Goal: Task Accomplishment & Management: Use online tool/utility

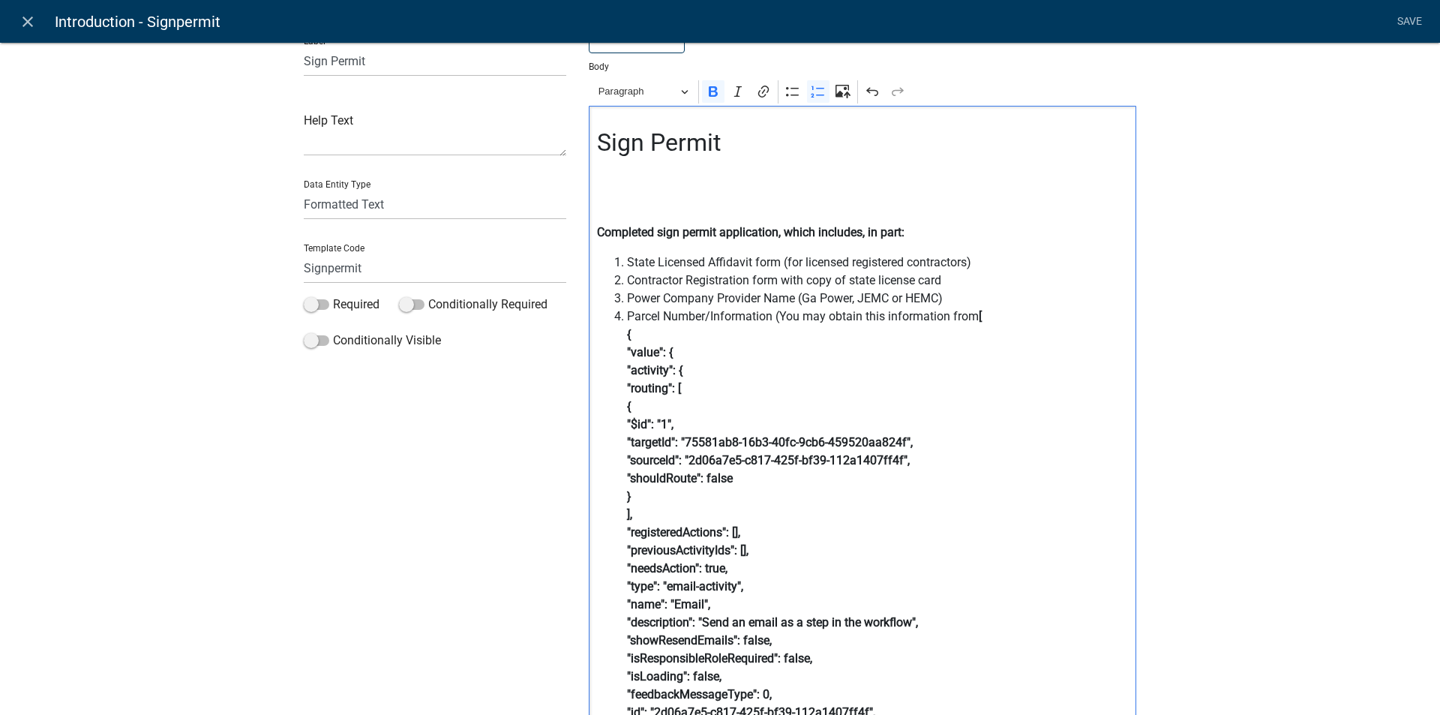
drag, startPoint x: 620, startPoint y: 365, endPoint x: 867, endPoint y: 698, distance: 415.5
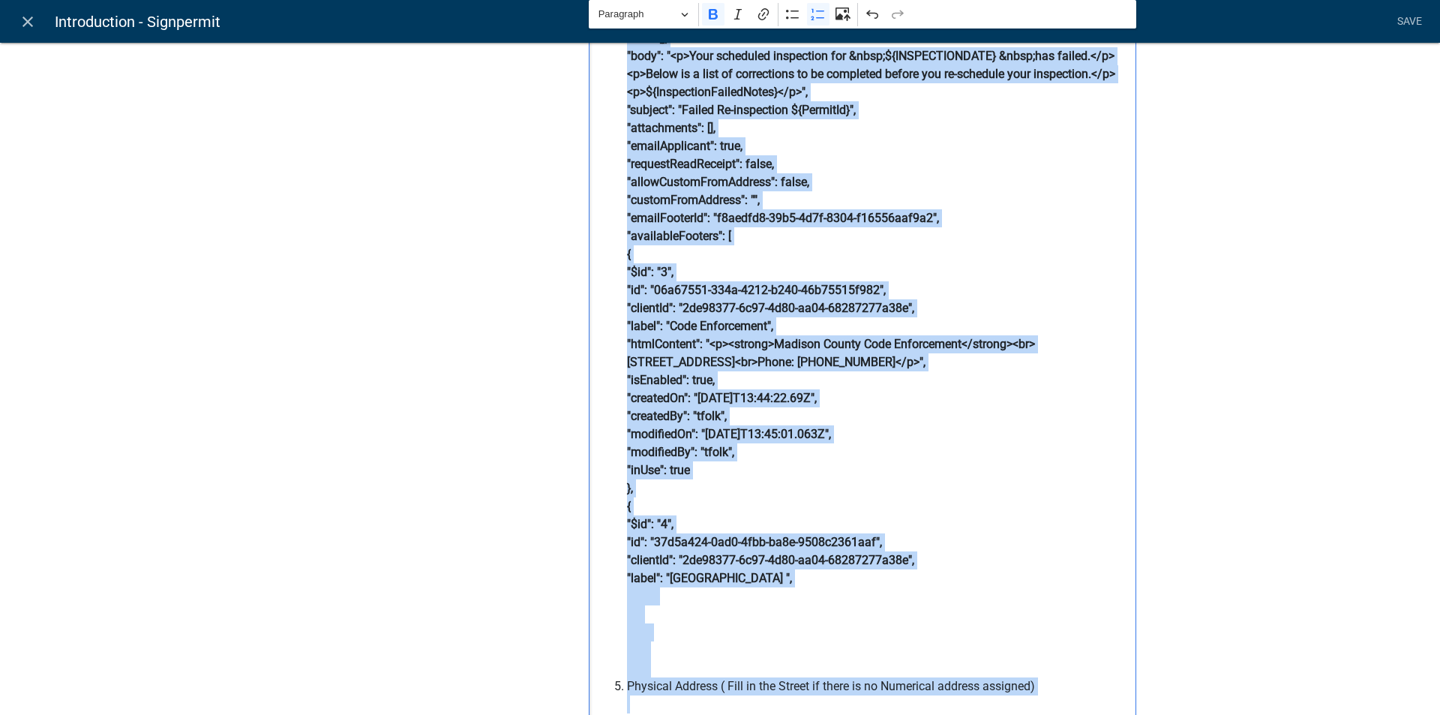
drag, startPoint x: 615, startPoint y: 305, endPoint x: 888, endPoint y: 706, distance: 485.3
click at [888, 706] on div "Sign Permit Completed sign permit application, which includes, in part: State L…" at bounding box center [863, 170] width 548 height 1695
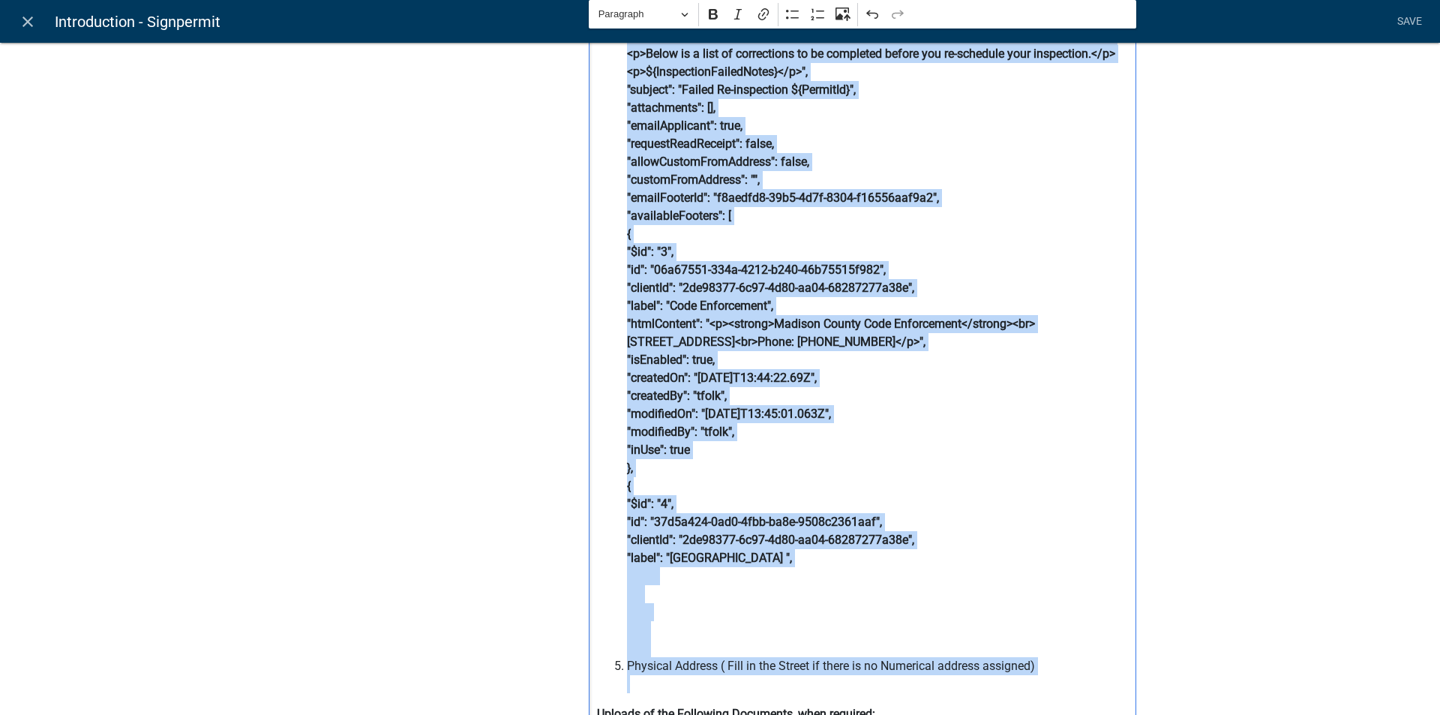
click at [810, 616] on span "Parcel Number/Information (You may obtain this information from [ ><b>Name:</b>…" at bounding box center [878, 81] width 502 height 1152
drag, startPoint x: 610, startPoint y: 55, endPoint x: 969, endPoint y: 561, distance: 620.8
click at [964, 558] on ol "State Licensed Affidavit form (for licensed registered contractors) Contractor …" at bounding box center [863, 72] width 532 height 1242
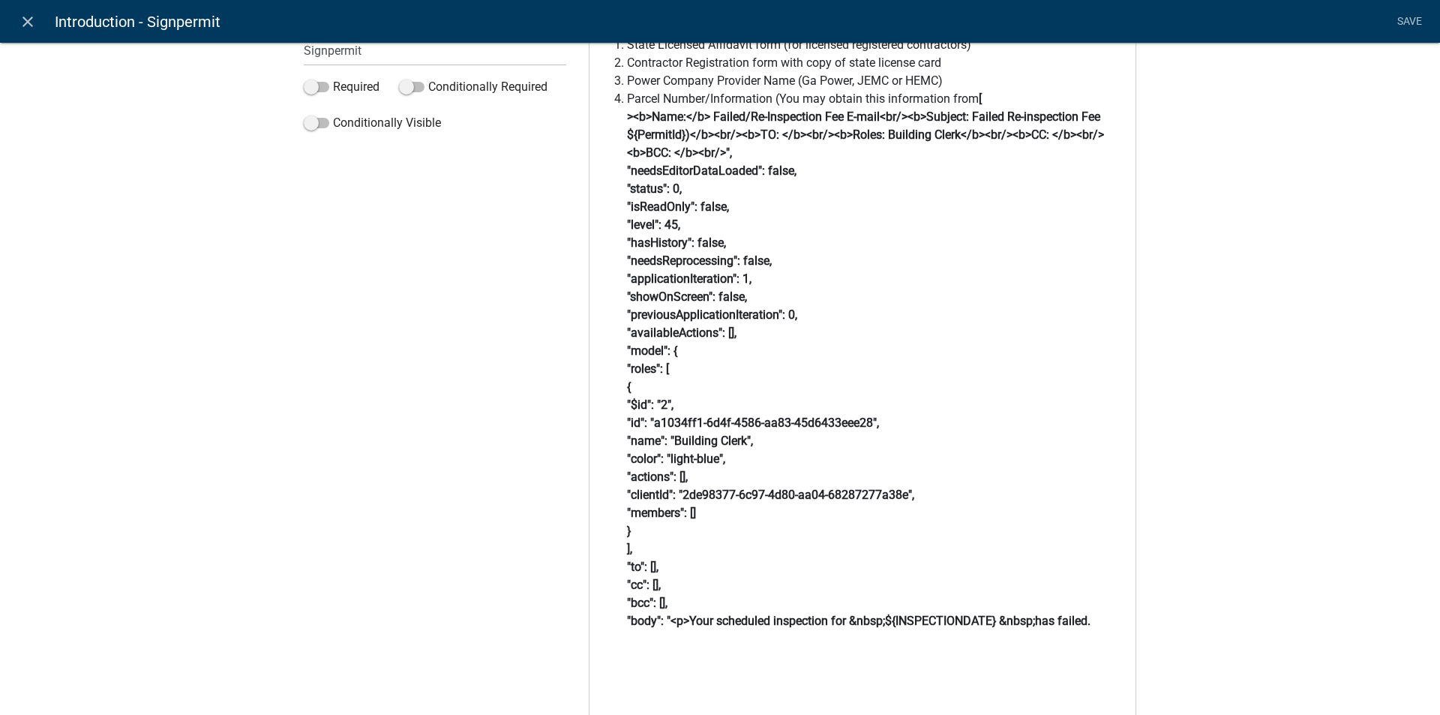
scroll to position [250, 0]
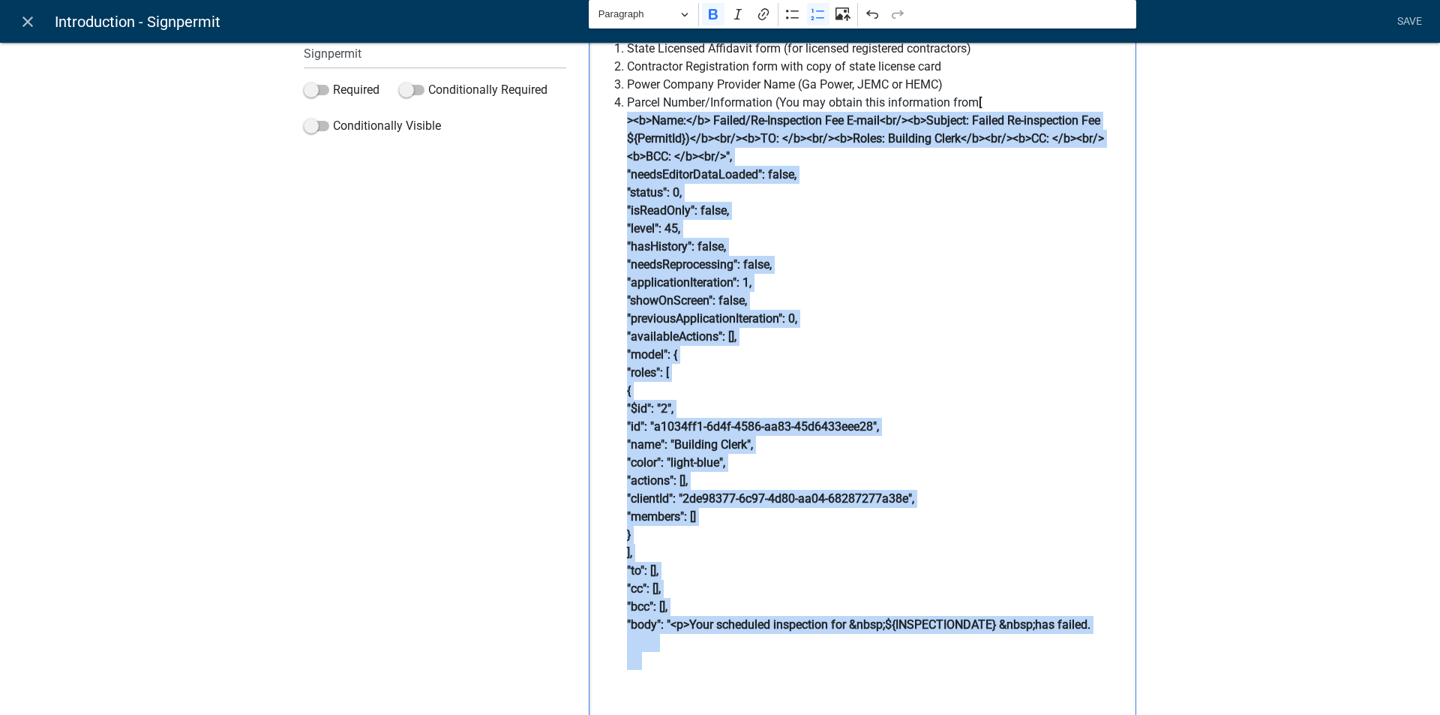
drag, startPoint x: 613, startPoint y: 119, endPoint x: 966, endPoint y: 658, distance: 644.1
click at [960, 654] on ol "State Licensed Affidavit form (for licensed registered contractors) Contractor …" at bounding box center [863, 400] width 532 height 720
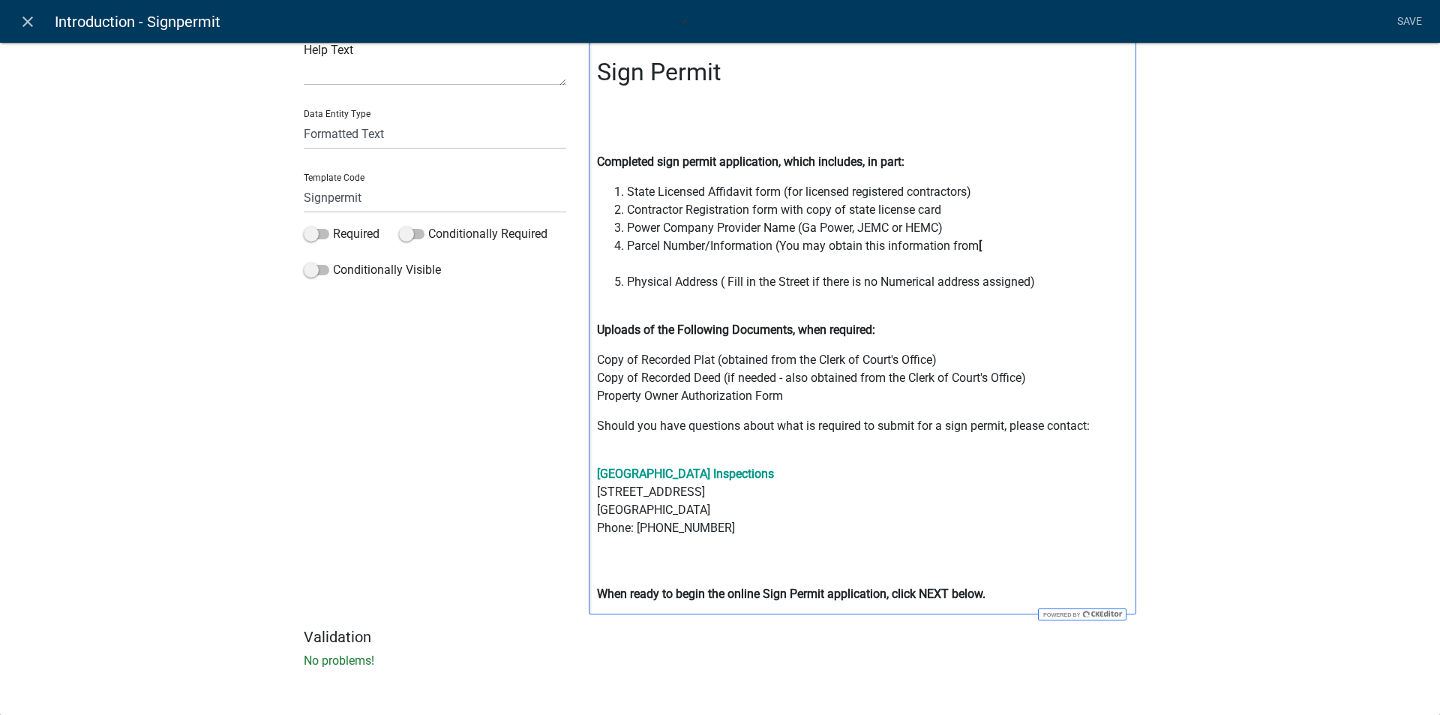
scroll to position [89, 0]
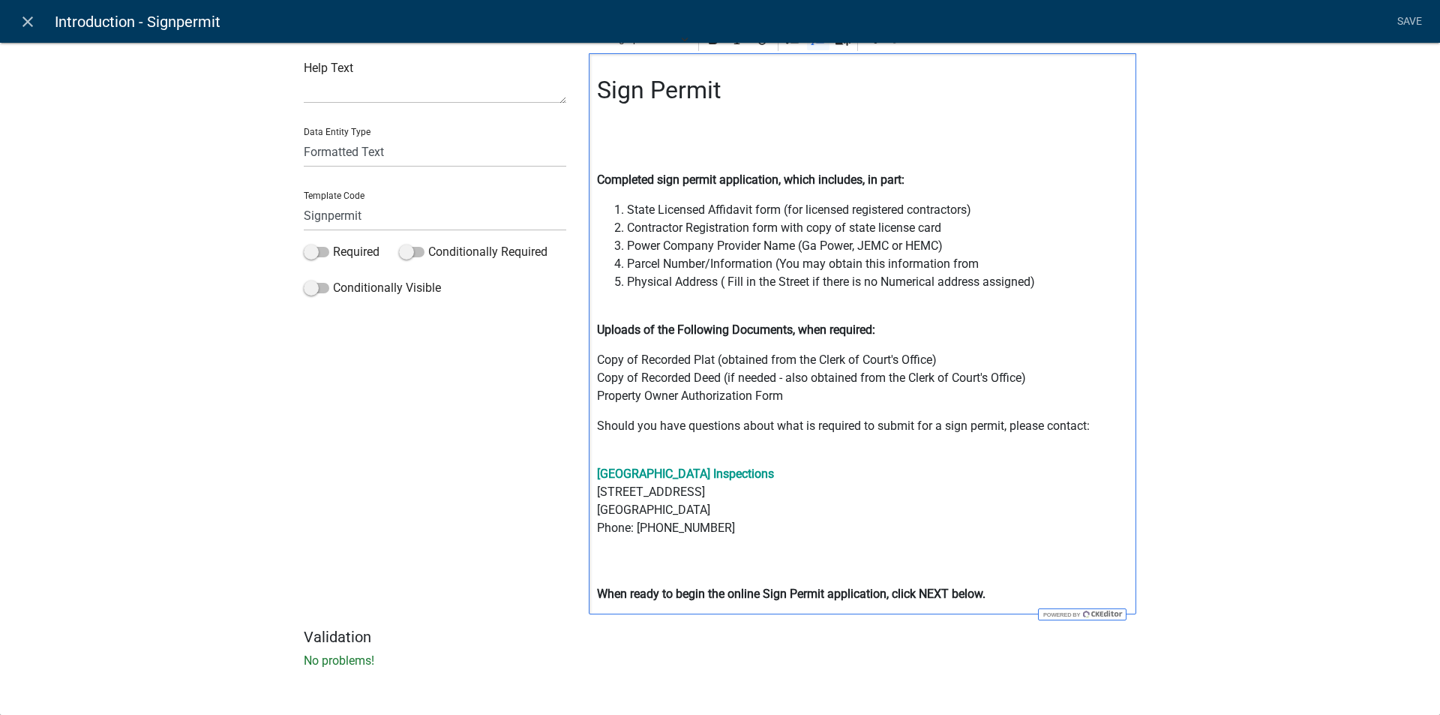
click at [981, 263] on span "Parcel Number/Information (You may obtain this information from" at bounding box center [878, 264] width 502 height 18
drag, startPoint x: 977, startPoint y: 261, endPoint x: 1094, endPoint y: 269, distance: 118.0
click at [1094, 269] on span "Parcel Number/Information (You may obtain this information from qpublic.netmadi…" at bounding box center [878, 264] width 502 height 18
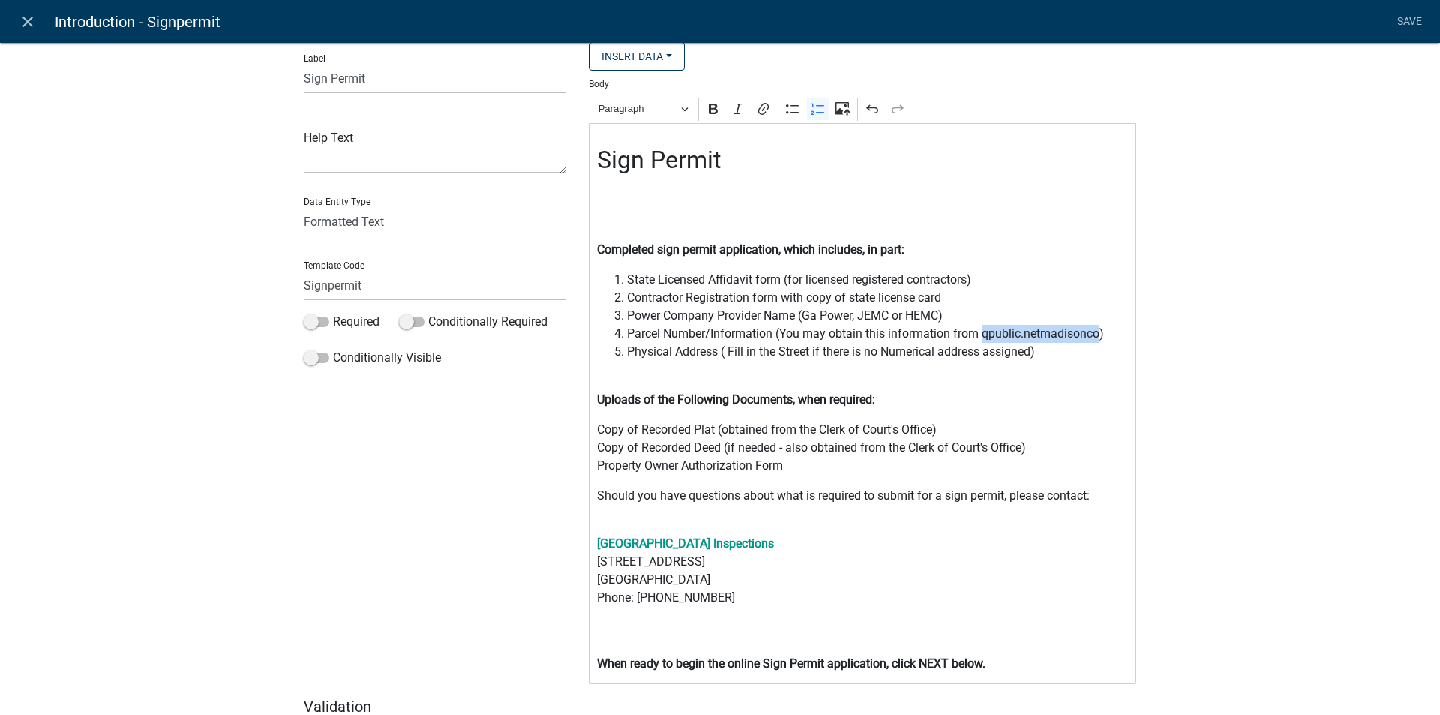
scroll to position [17, 0]
click at [706, 110] on icon "Editor toolbar" at bounding box center [713, 110] width 15 height 15
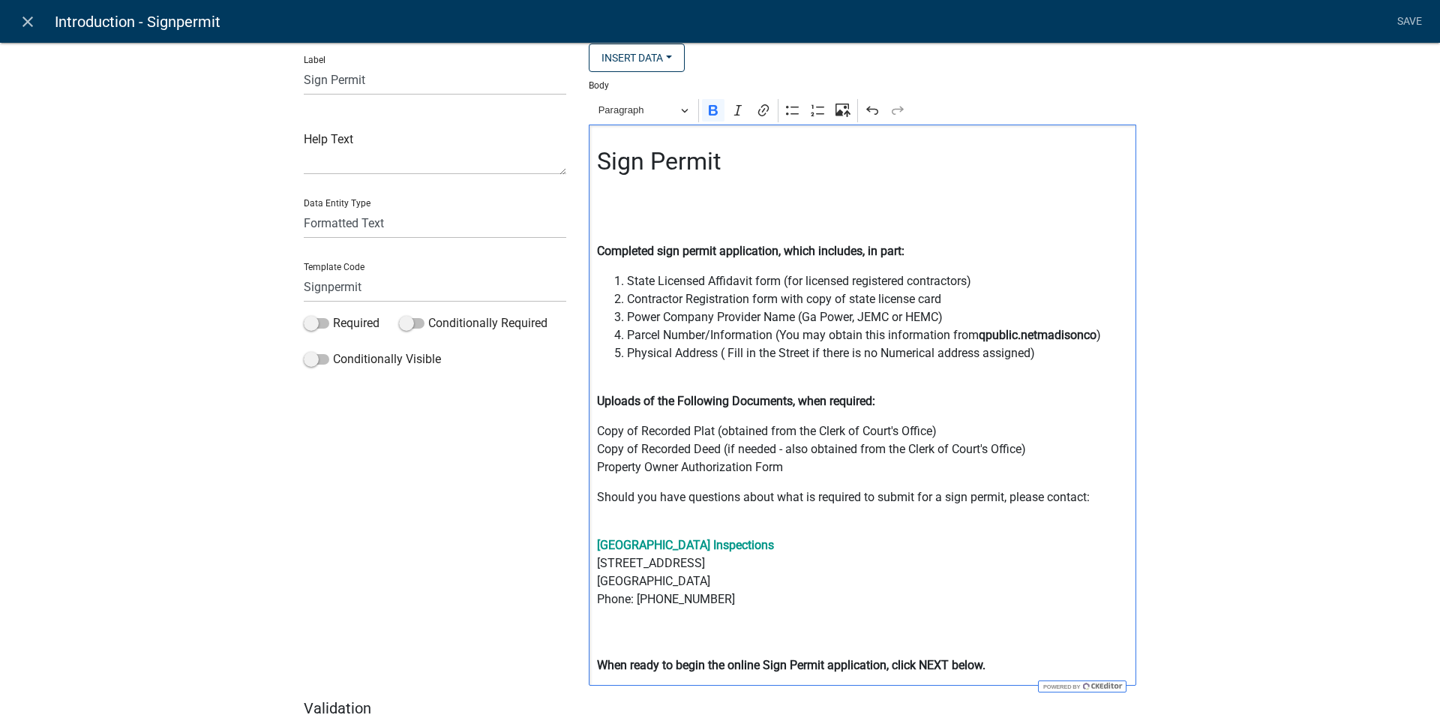
click at [1055, 393] on p "Uploads of the Following Documents, when required:" at bounding box center [863, 401] width 532 height 18
click at [790, 466] on p "Copy of Recorded Plat (obtained from the Clerk of Court's Office) Copy of Recor…" at bounding box center [863, 449] width 532 height 54
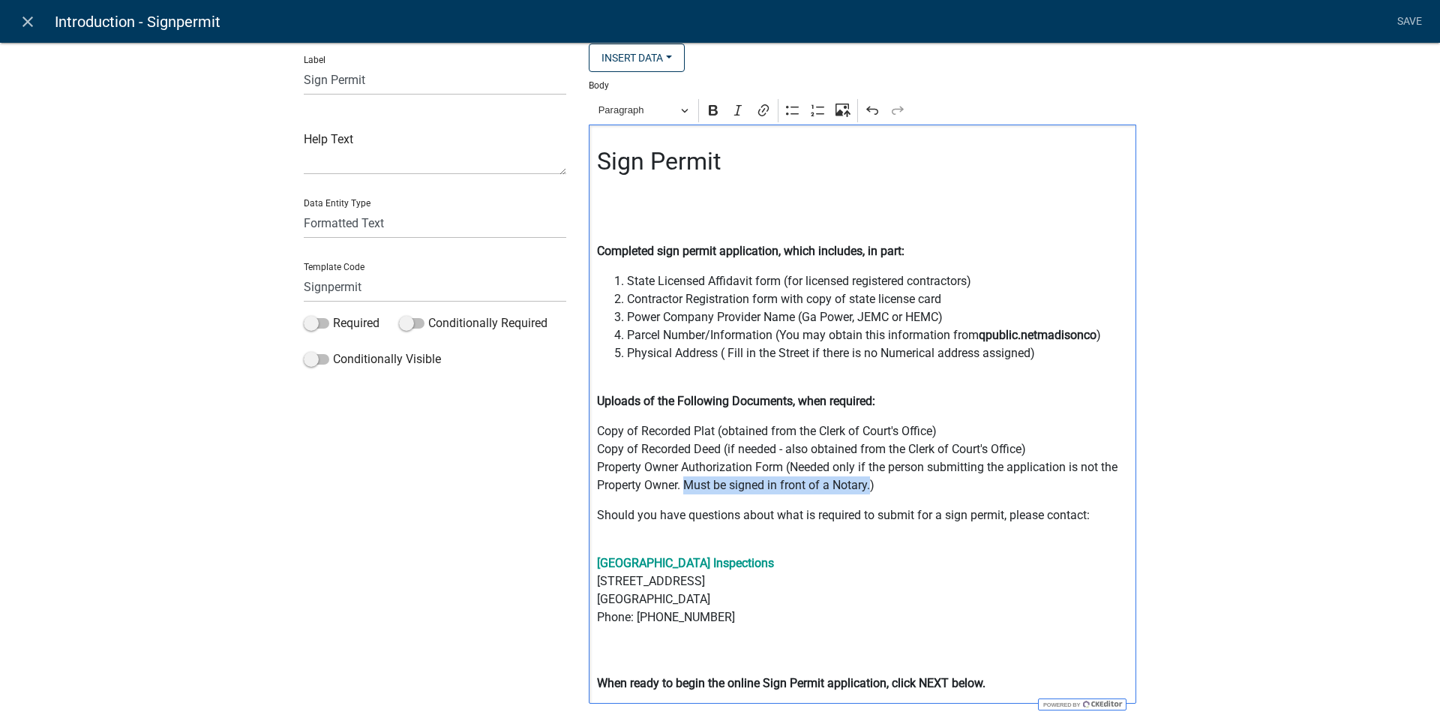
drag, startPoint x: 680, startPoint y: 485, endPoint x: 866, endPoint y: 494, distance: 186.2
click at [866, 494] on p "Copy of Recorded Plat (obtained from the Clerk of Court's Office) Copy of Recor…" at bounding box center [863, 458] width 532 height 72
click at [709, 111] on icon "Editor toolbar" at bounding box center [713, 110] width 9 height 11
click at [911, 580] on p "[GEOGRAPHIC_DATA] Inspections [STREET_ADDRESS] Phone: [PHONE_NUMBER]" at bounding box center [863, 608] width 532 height 108
click at [699, 336] on span "Parcel Number/Information (You may obtain this information from qpublic.netmadi…" at bounding box center [878, 335] width 502 height 18
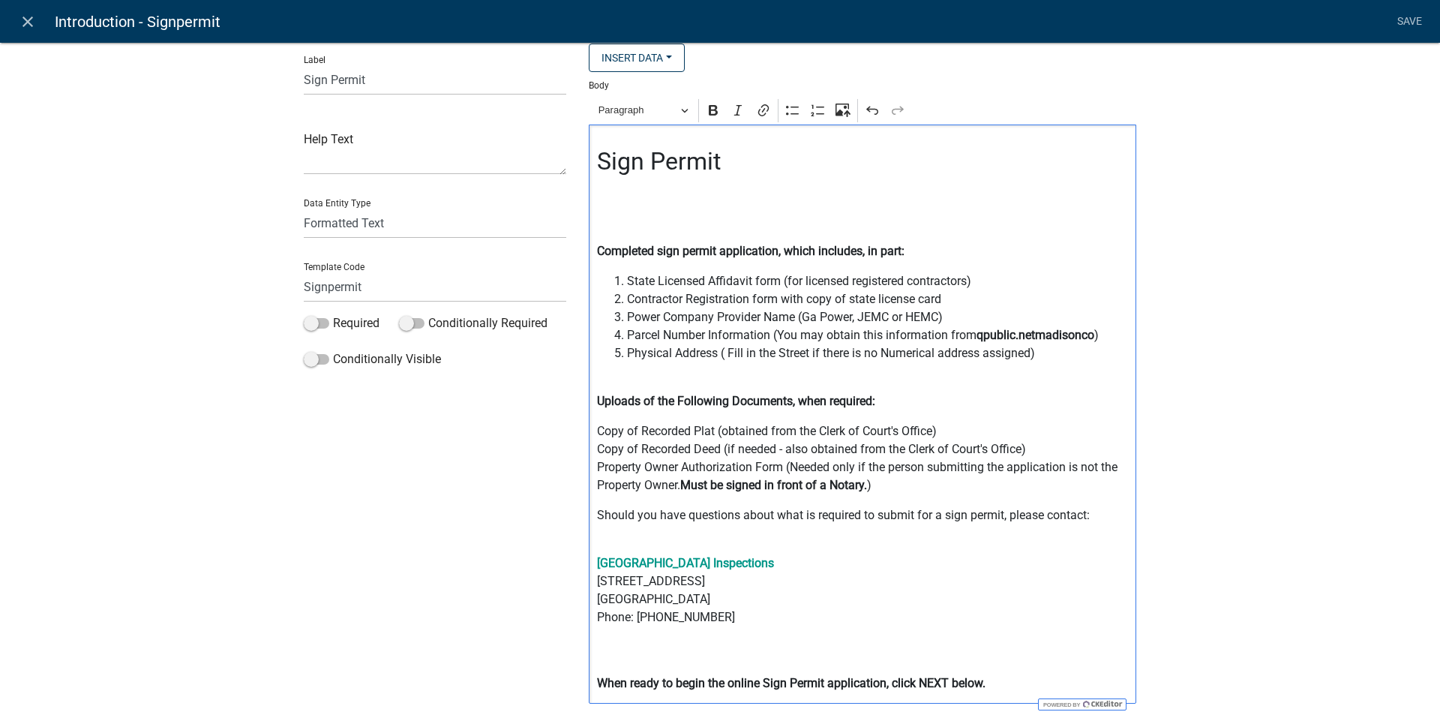
click at [918, 581] on p "[GEOGRAPHIC_DATA] Inspections [STREET_ADDRESS] Phone: [PHONE_NUMBER]" at bounding box center [863, 608] width 532 height 108
click at [595, 503] on div "Sign Permit Completed sign permit application, which includes, in part: State L…" at bounding box center [863, 414] width 548 height 579
click at [593, 502] on div "Sign Permit Completed sign permit application, which includes, in part: State L…" at bounding box center [863, 414] width 548 height 579
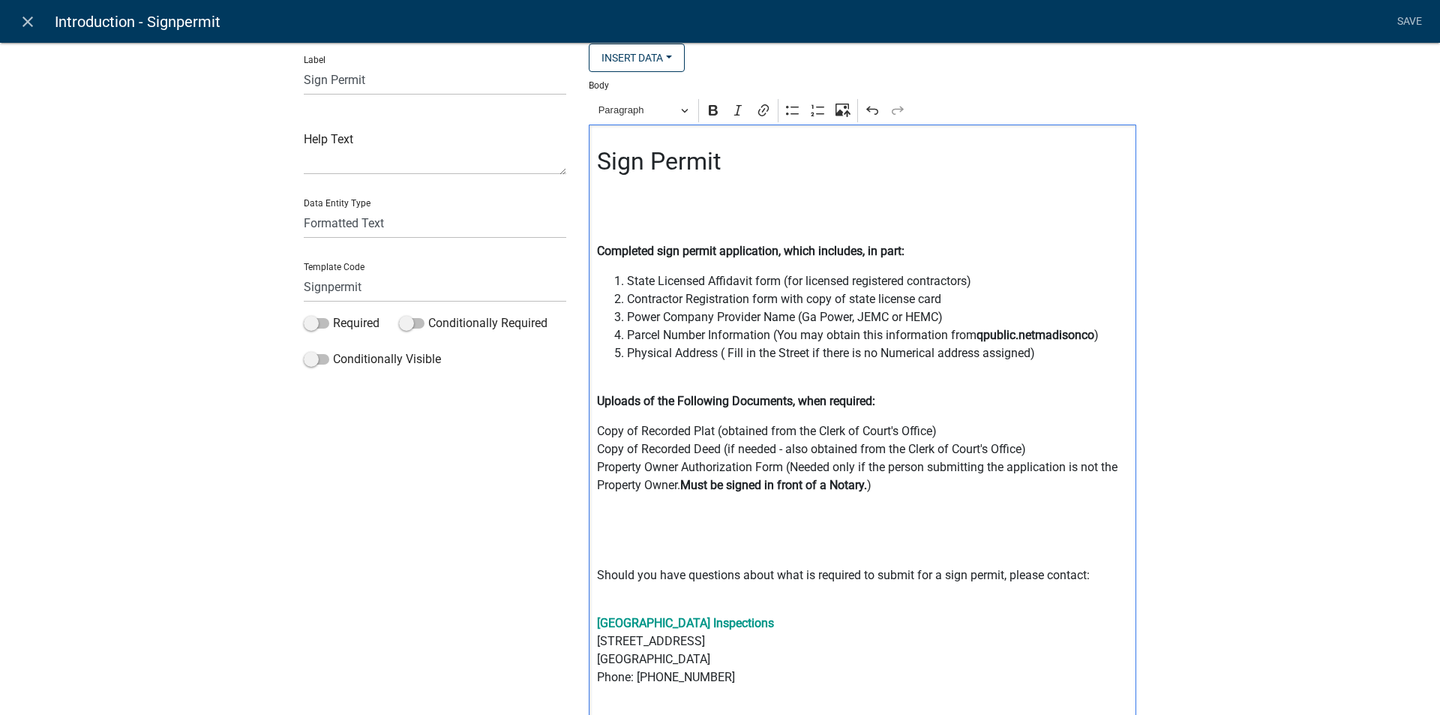
click at [593, 502] on div "Sign Permit Completed sign permit application, which includes, in part: State L…" at bounding box center [863, 444] width 548 height 639
click at [589, 498] on div "Sign Permit Completed sign permit application, which includes, in part: State L…" at bounding box center [863, 444] width 548 height 639
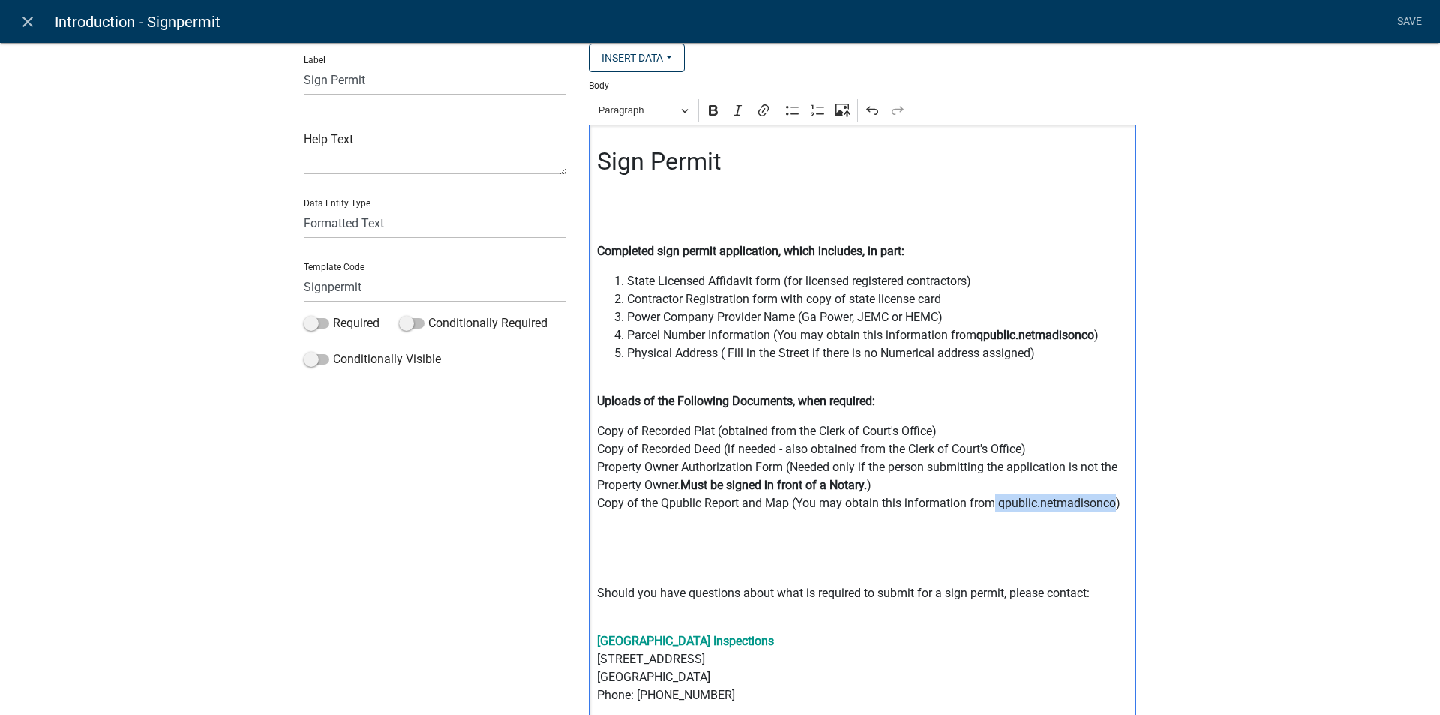
drag, startPoint x: 991, startPoint y: 503, endPoint x: 1109, endPoint y: 503, distance: 118.5
click at [1109, 503] on p "Copy of Recorded Plat (obtained from the Clerk of Court's Office) Copy of Recor…" at bounding box center [863, 467] width 532 height 90
click at [709, 115] on icon "Editor toolbar" at bounding box center [713, 110] width 9 height 11
click at [888, 580] on div "Sign Permit Completed sign permit application, which includes, in part: State L…" at bounding box center [863, 453] width 548 height 657
click at [662, 502] on p "Copy of Recorded Plat (obtained from the Clerk of Court's Office) Copy of Recor…" at bounding box center [863, 467] width 532 height 90
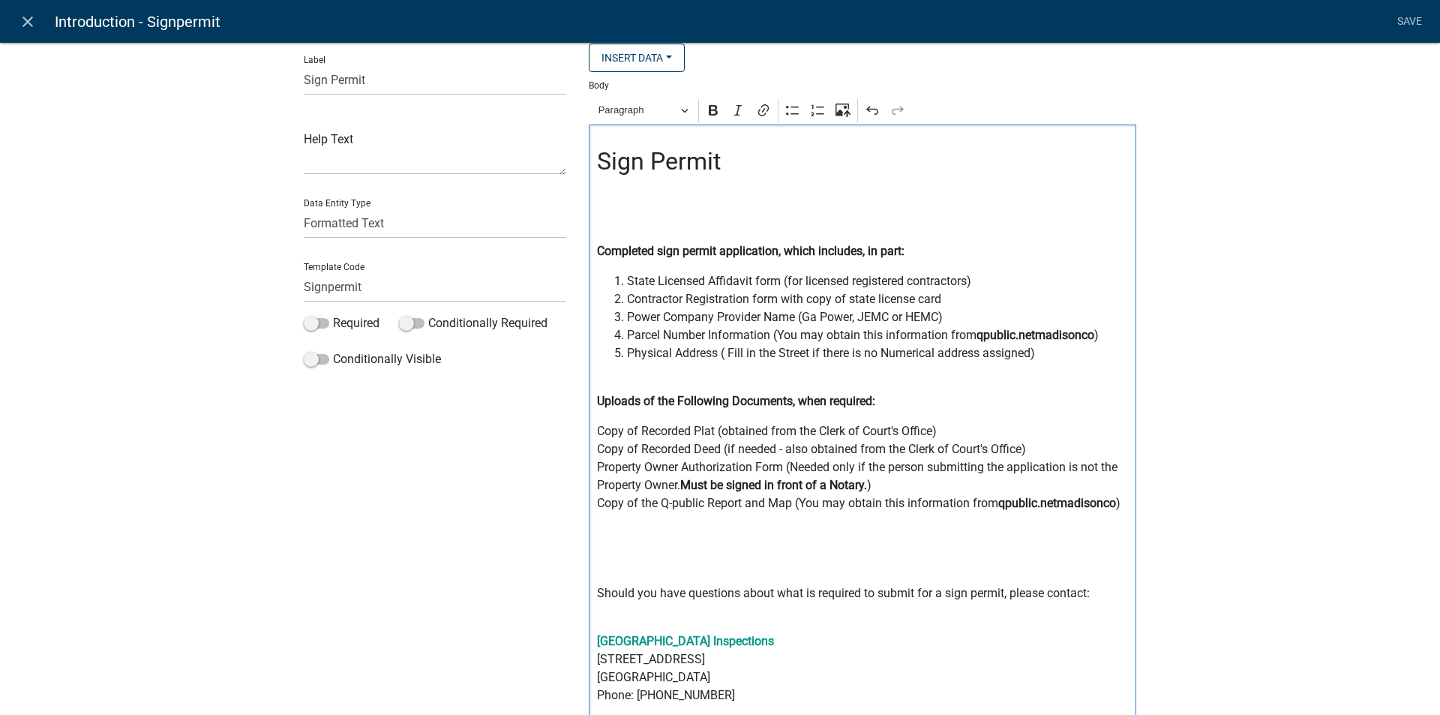
click at [1121, 504] on p "Copy of Recorded Plat (obtained from the Clerk of Court's Office) Copy of Recor…" at bounding box center [863, 467] width 532 height 90
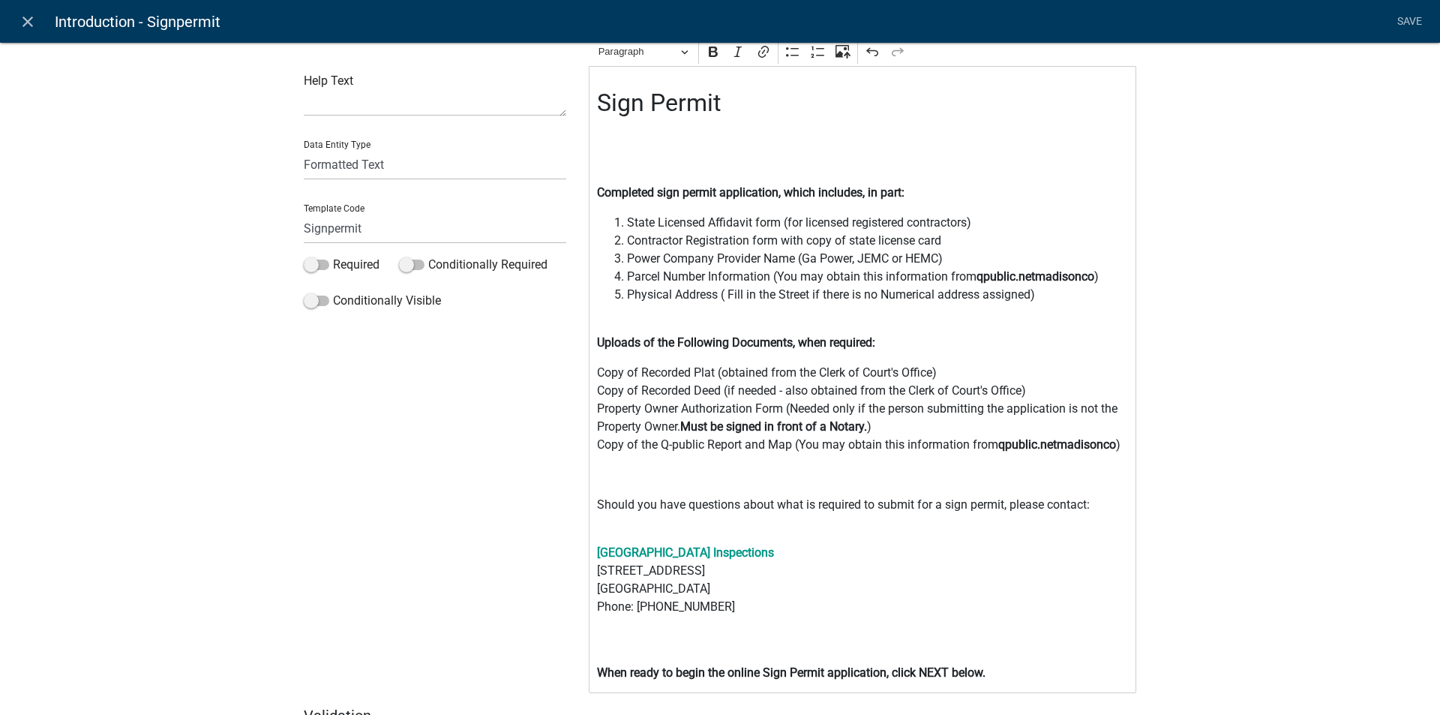
scroll to position [155, 0]
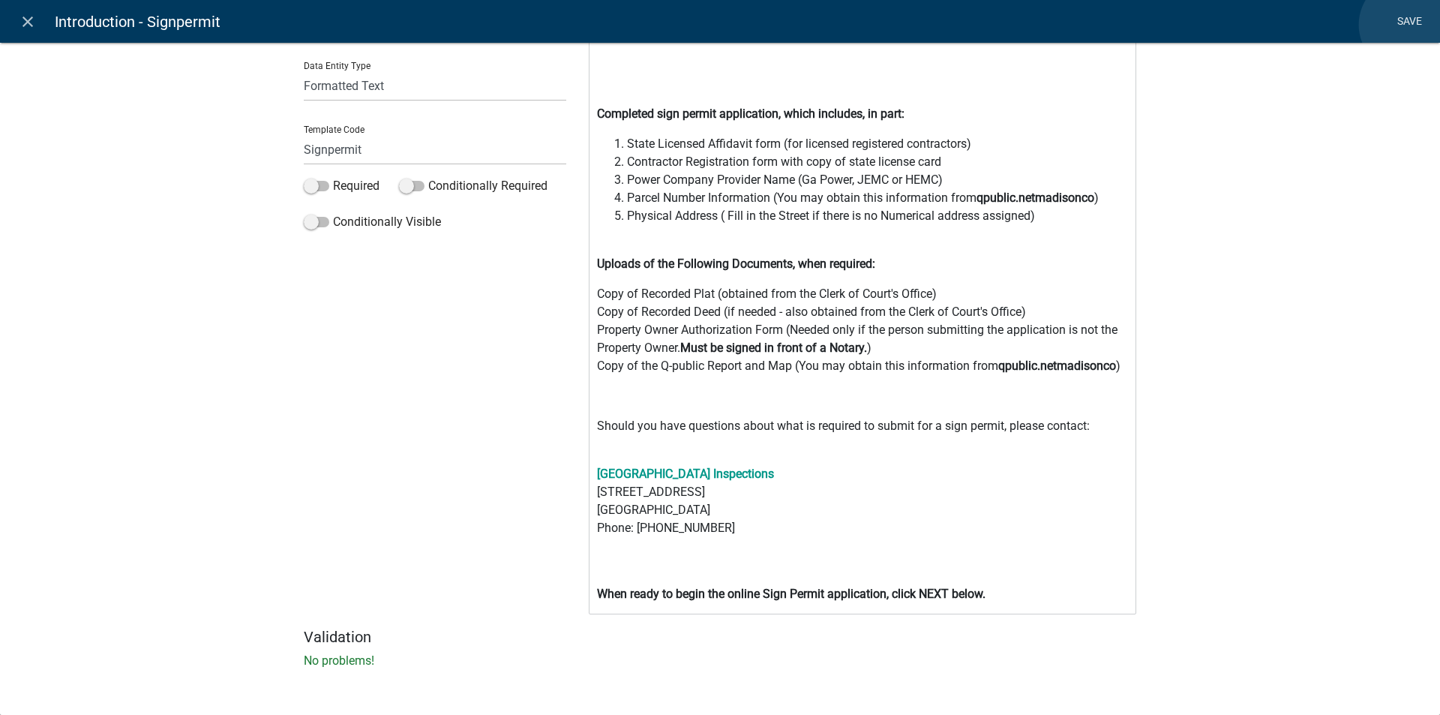
click at [1406, 25] on link "Save" at bounding box center [1410, 22] width 38 height 29
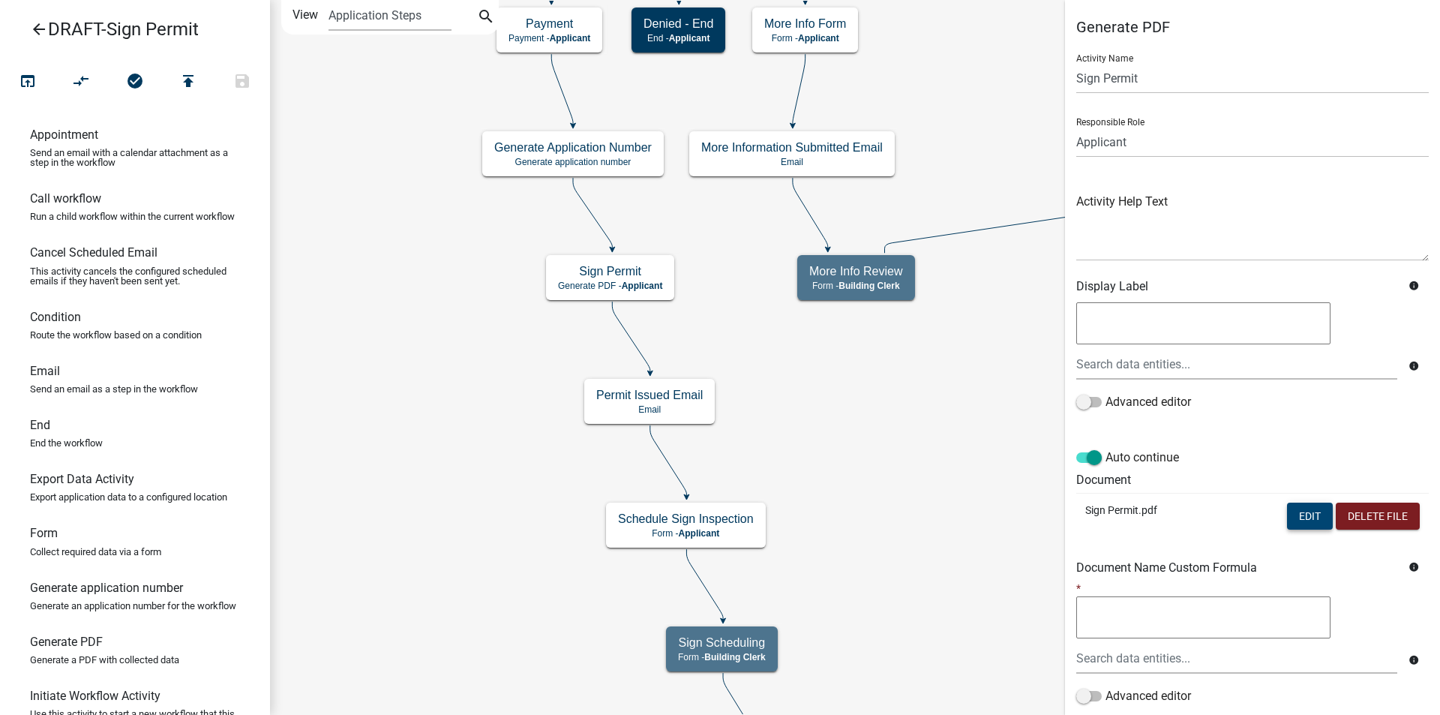
click at [1287, 517] on button "Edit" at bounding box center [1310, 516] width 46 height 27
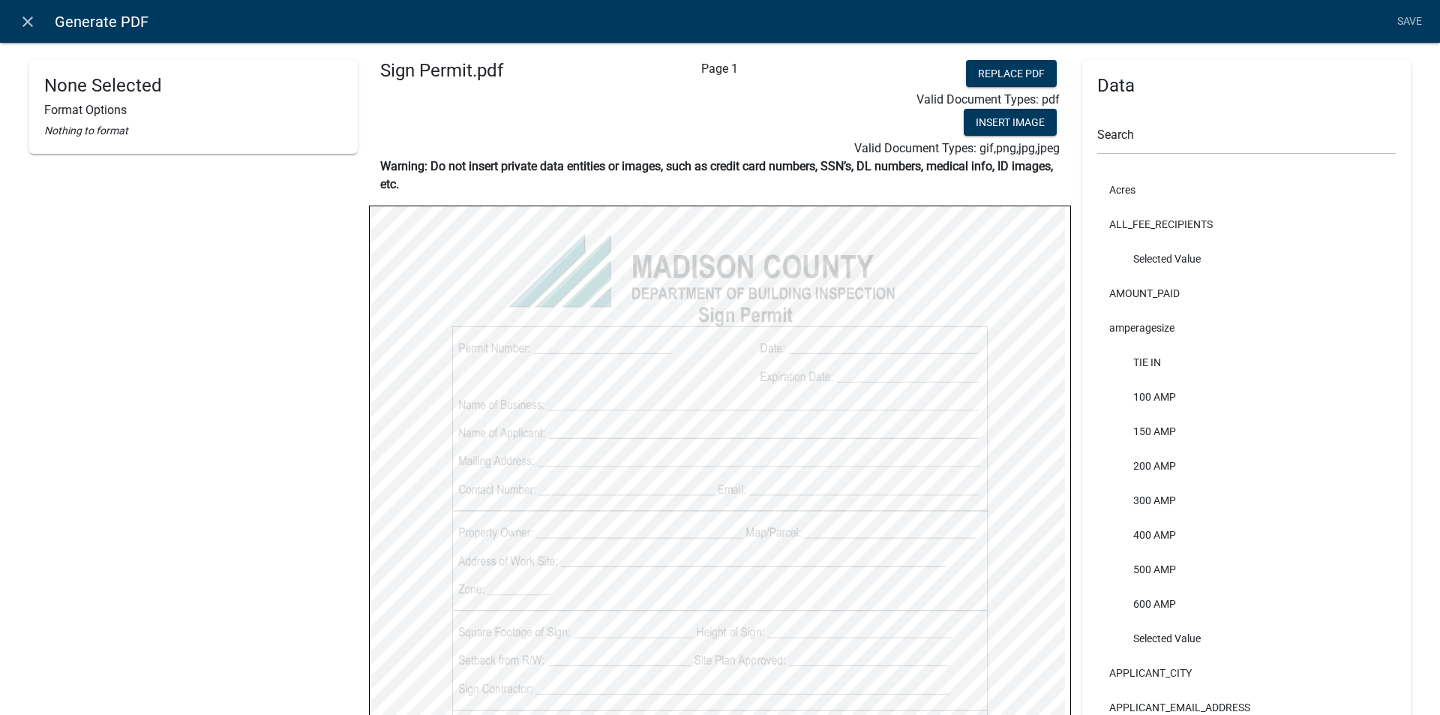
select select
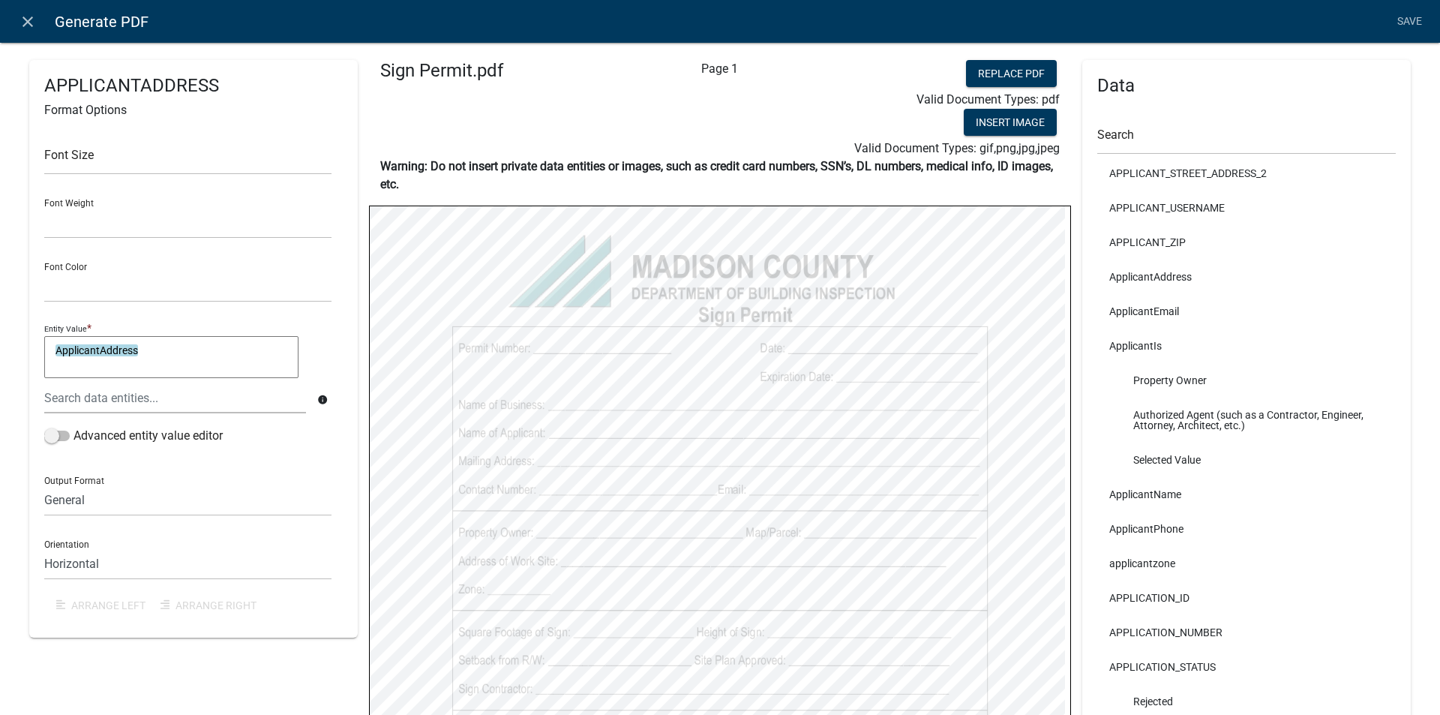
scroll to position [719, 0]
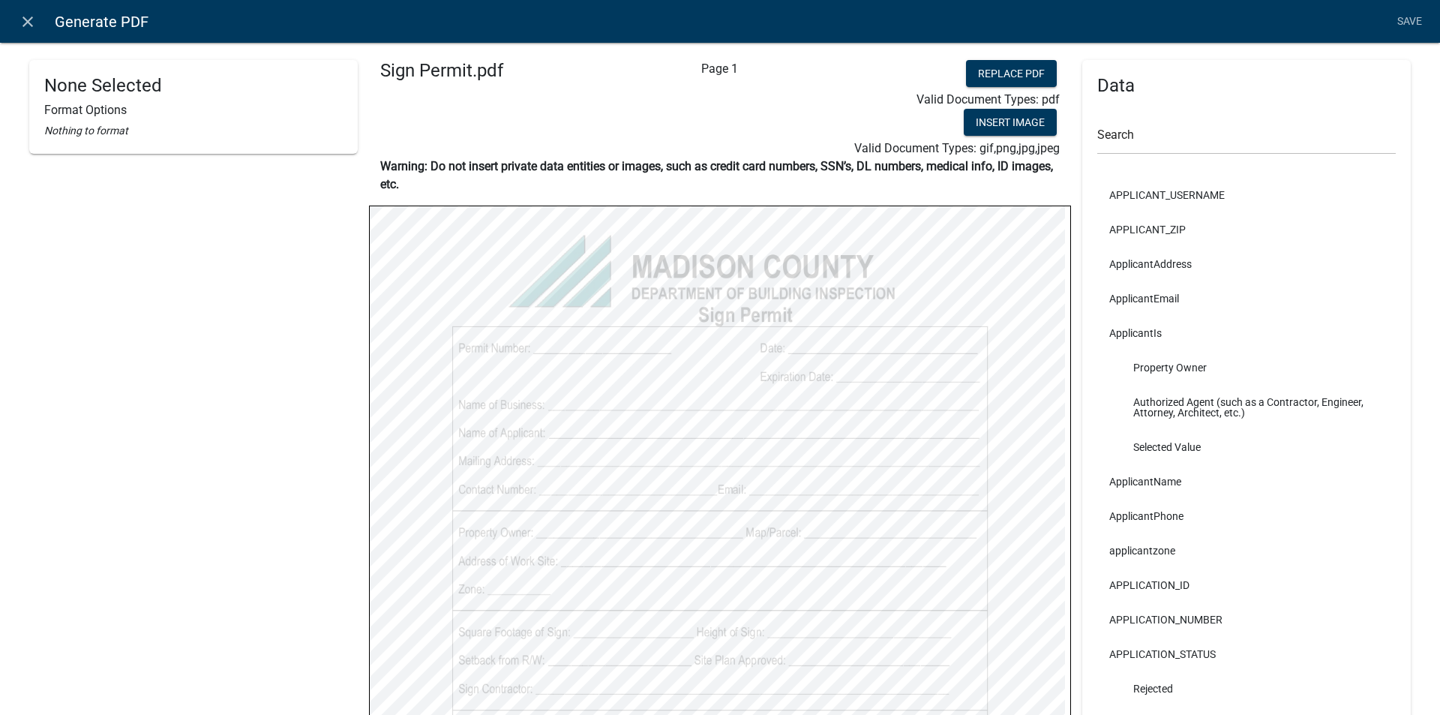
select select
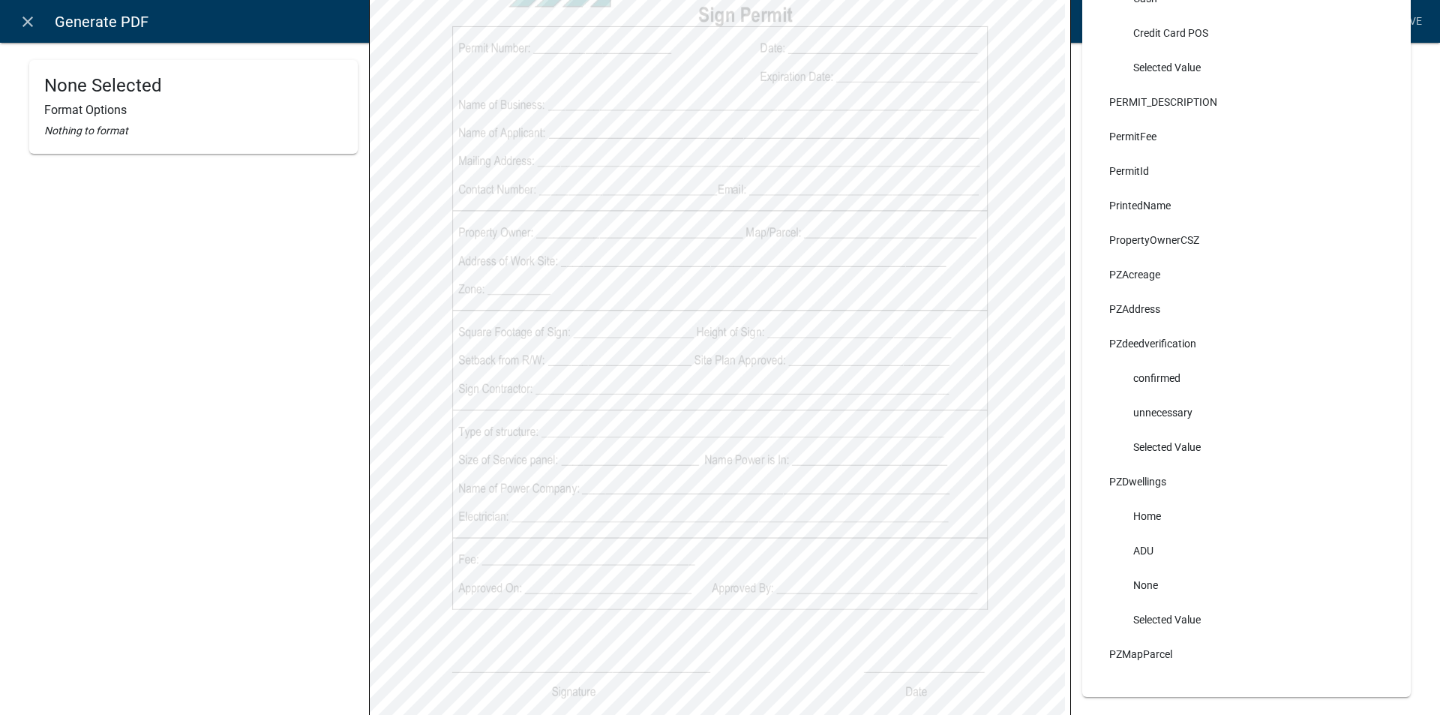
scroll to position [9286, 0]
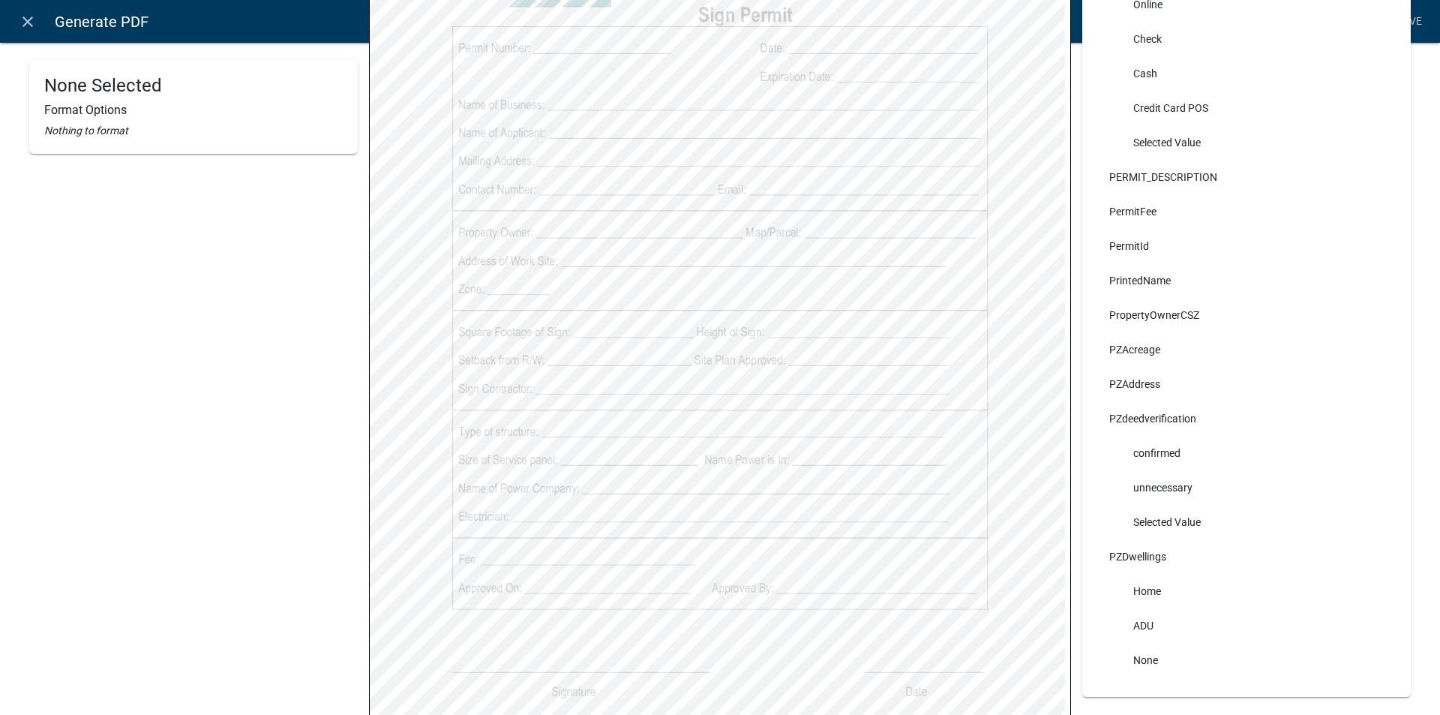
select select
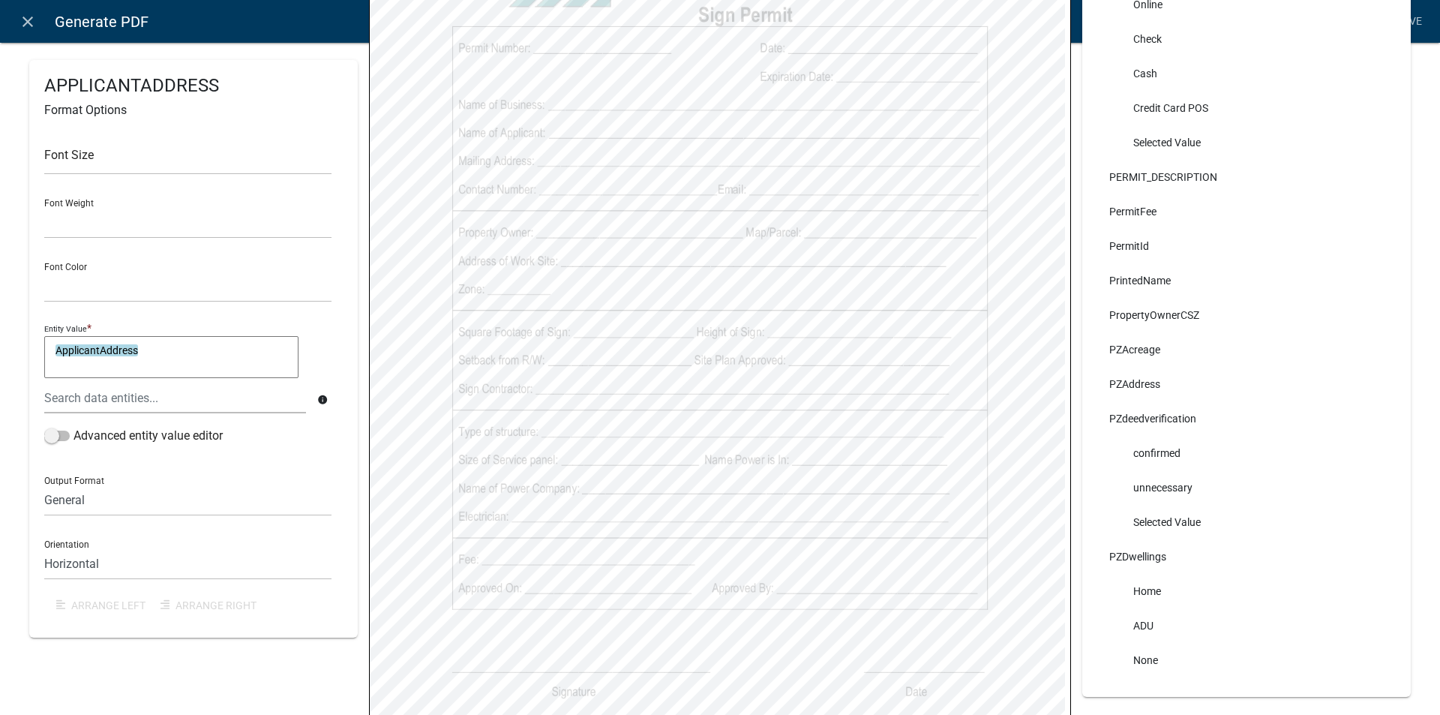
click at [21, 20] on icon "close" at bounding box center [28, 22] width 18 height 18
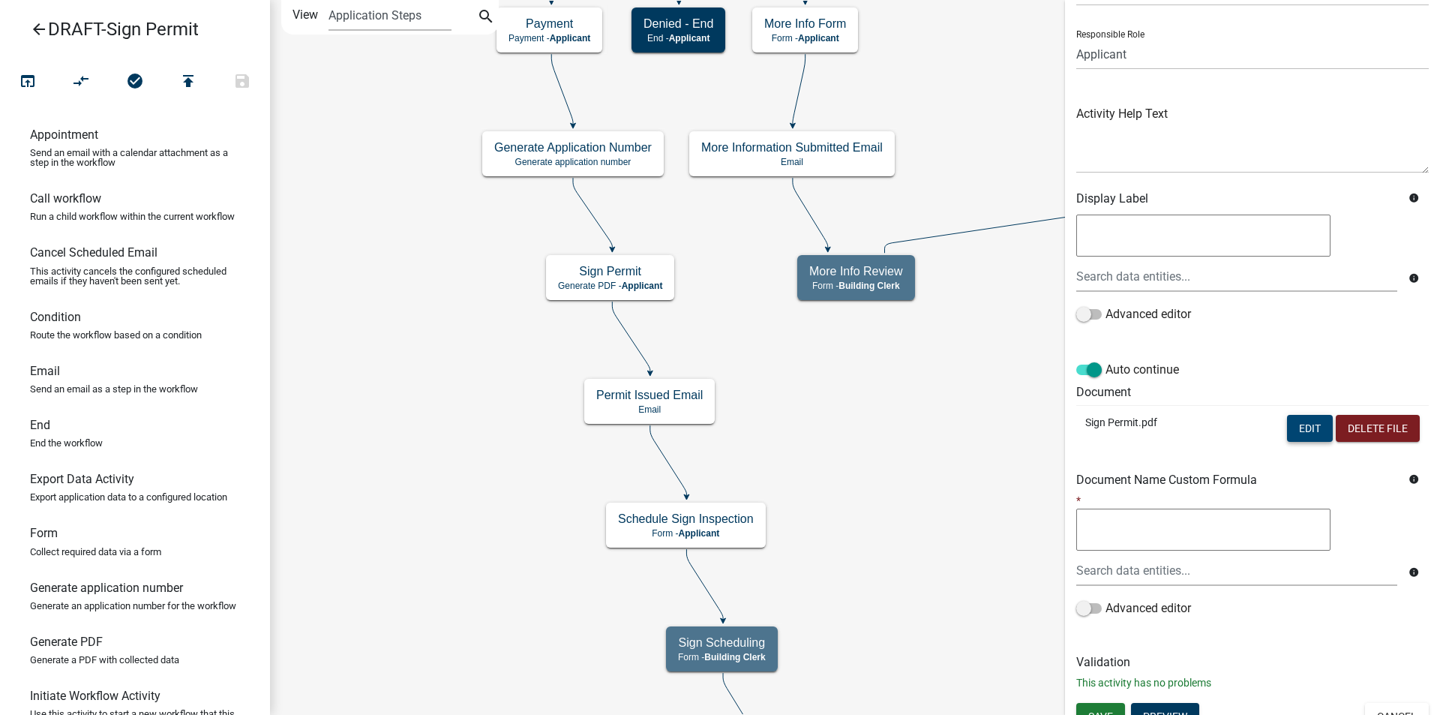
scroll to position [107, 0]
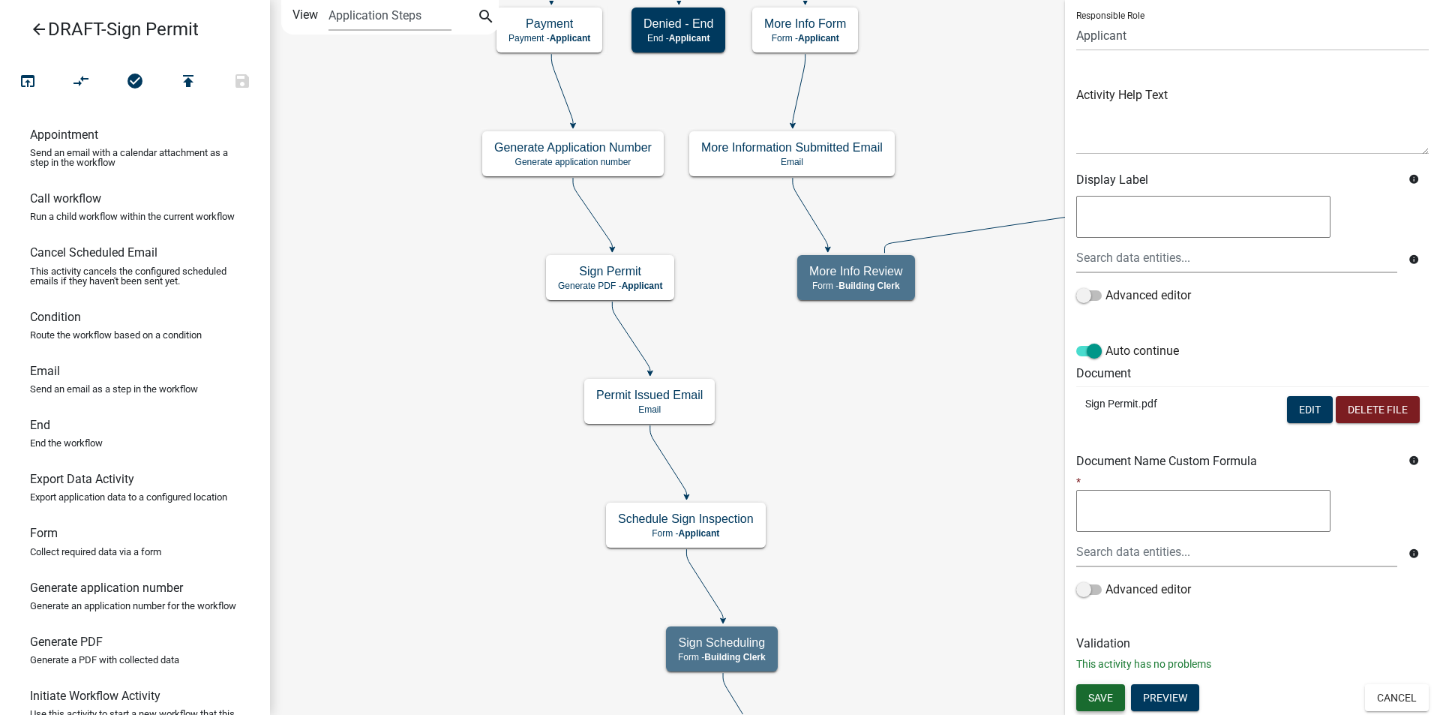
drag, startPoint x: 1100, startPoint y: 693, endPoint x: 474, endPoint y: 227, distance: 780.5
click at [1100, 694] on span "Save" at bounding box center [1100, 697] width 25 height 12
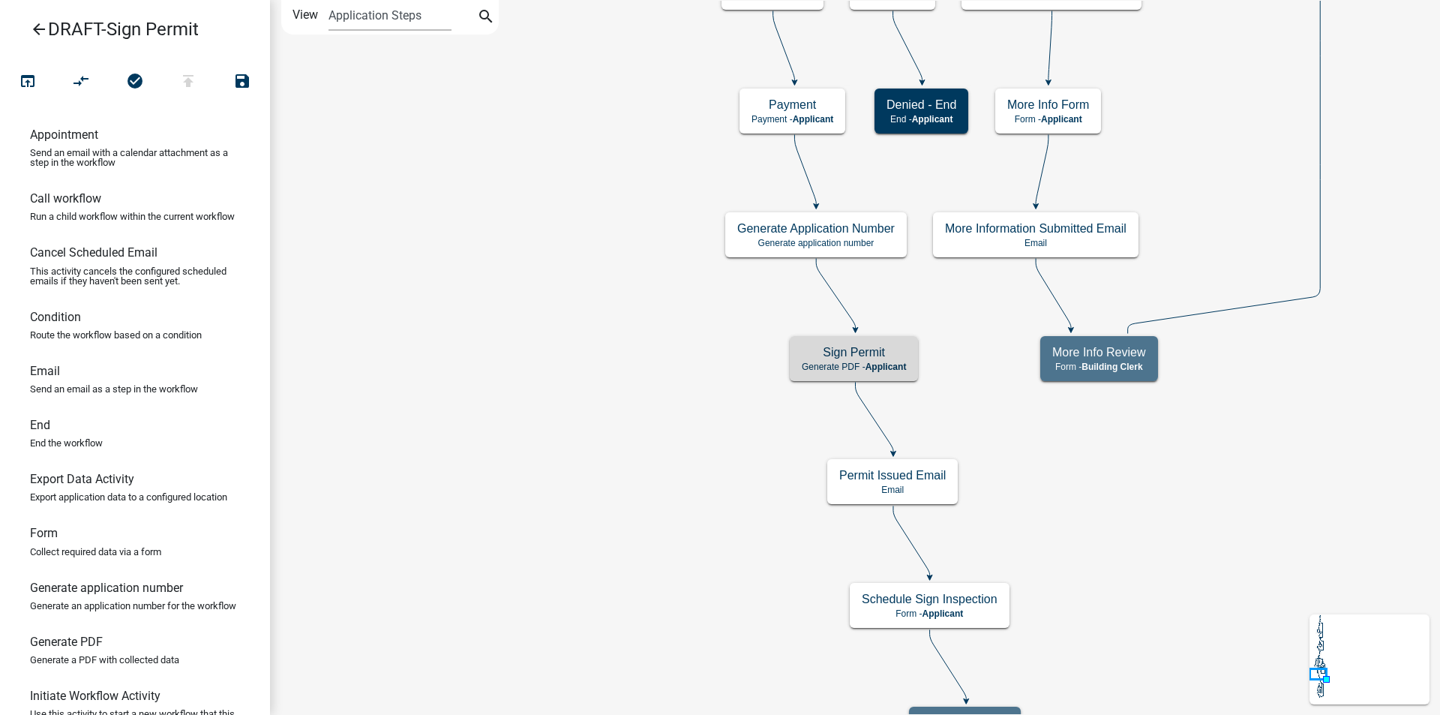
scroll to position [0, 0]
